Goal: Find specific page/section: Find specific page/section

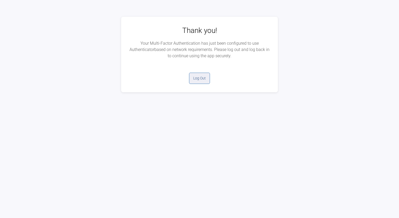
click at [197, 79] on button "Log Out" at bounding box center [199, 78] width 21 height 11
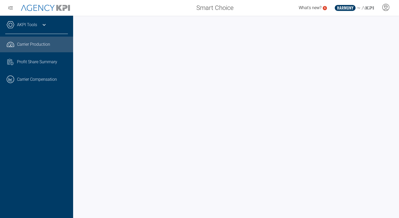
click at [32, 43] on span "Carrier Production" at bounding box center [33, 44] width 33 height 6
